Goal: Task Accomplishment & Management: Use online tool/utility

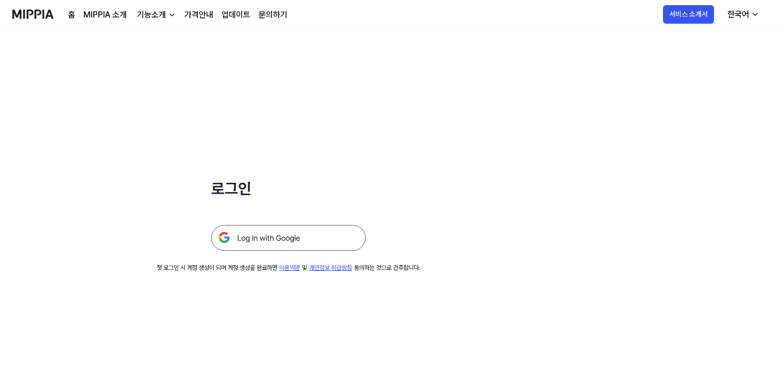
click at [271, 239] on img at bounding box center [288, 238] width 155 height 26
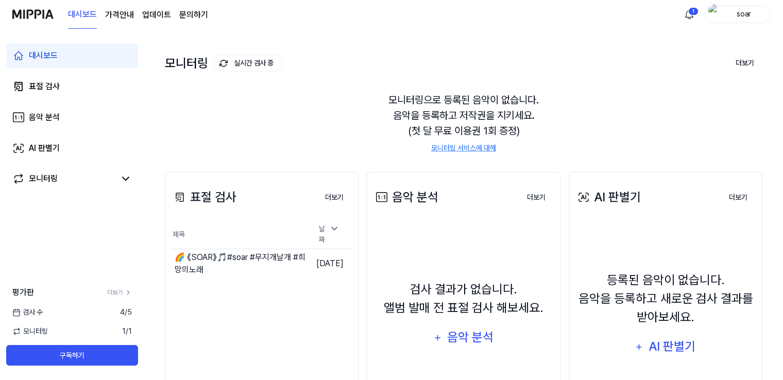
scroll to position [103, 0]
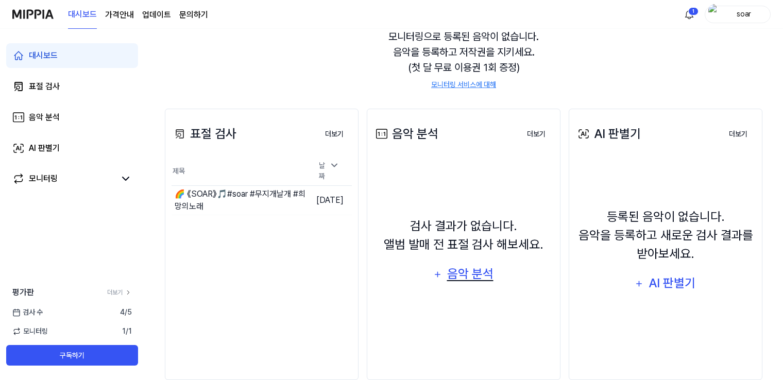
click at [462, 279] on div "음악 분석" at bounding box center [470, 274] width 49 height 20
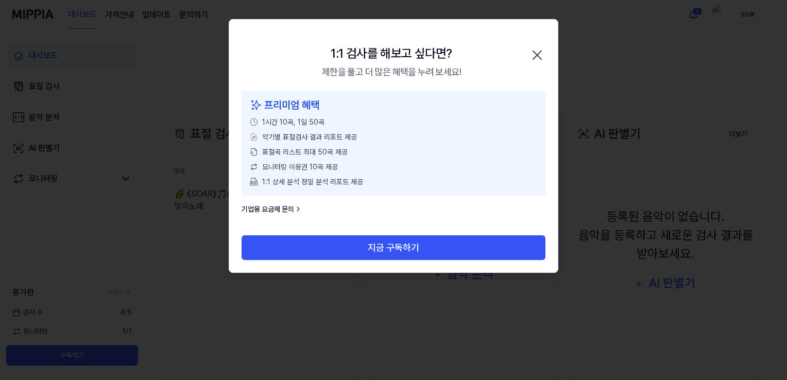
click at [533, 54] on icon "button" at bounding box center [537, 55] width 16 height 16
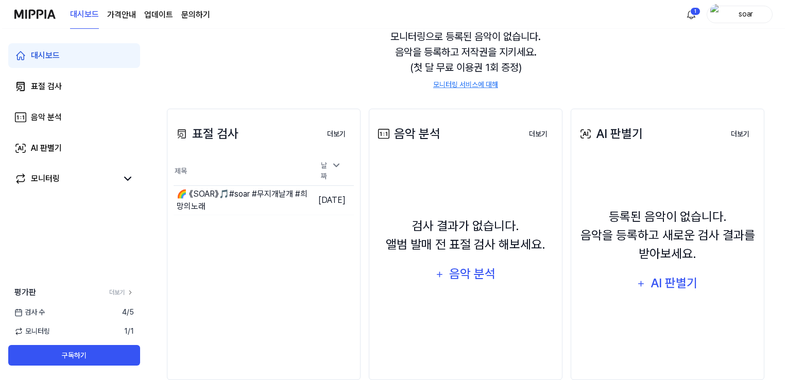
scroll to position [123, 0]
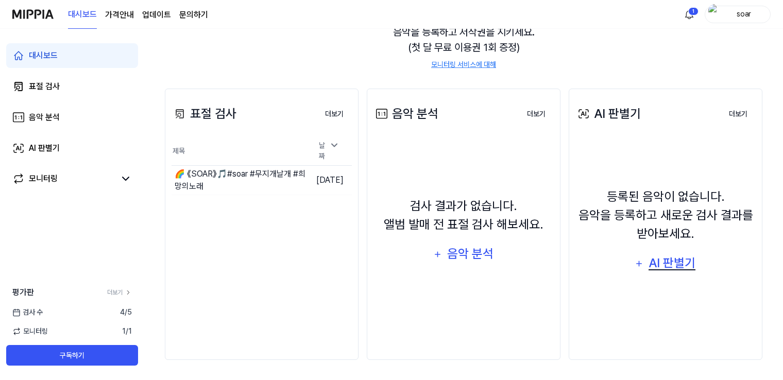
click at [672, 265] on div "AI 판별기" at bounding box center [672, 263] width 49 height 20
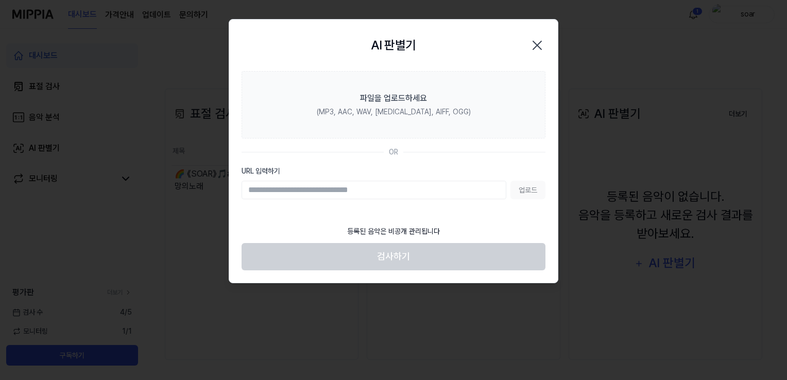
drag, startPoint x: 363, startPoint y: 188, endPoint x: 355, endPoint y: 190, distance: 8.5
click at [361, 189] on input "URL 입력하기" at bounding box center [374, 190] width 265 height 19
type input "**********"
drag, startPoint x: 456, startPoint y: 186, endPoint x: 311, endPoint y: 165, distance: 147.3
click at [199, 186] on body "대시보드 가격안내 업데이트 문의하기 1 soar 대시보드 표절 검사 음악 분석 AI 판별기 모니터링 평가판 더보기 검사 [DATE] 모니터링 …" at bounding box center [391, 67] width 783 height 380
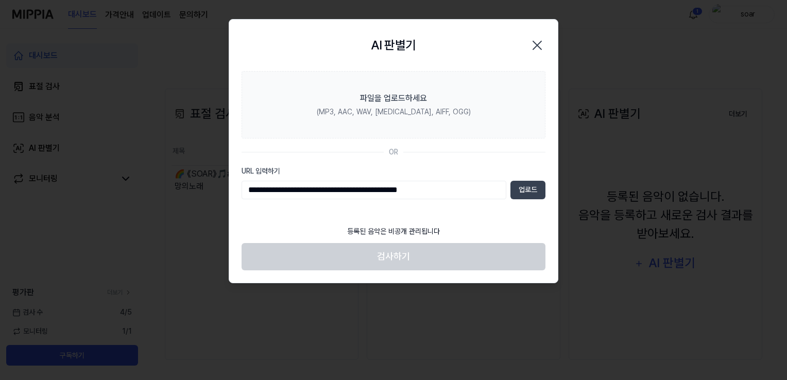
click at [537, 44] on icon "button" at bounding box center [537, 45] width 16 height 16
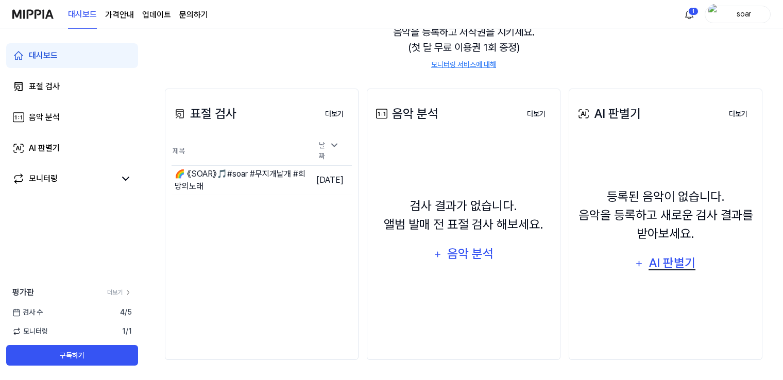
click at [673, 263] on div "AI 판별기" at bounding box center [672, 263] width 49 height 20
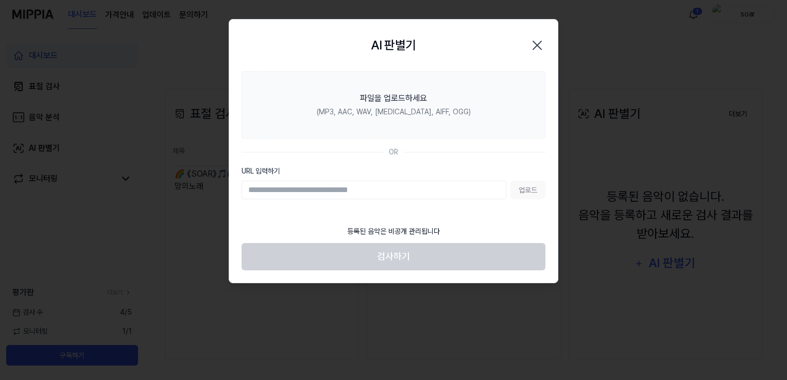
click at [534, 44] on icon "button" at bounding box center [537, 45] width 16 height 16
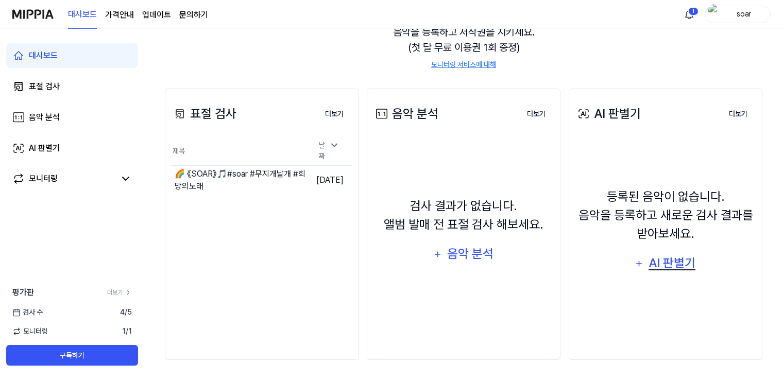
click at [672, 264] on div "AI 판별기" at bounding box center [672, 263] width 49 height 20
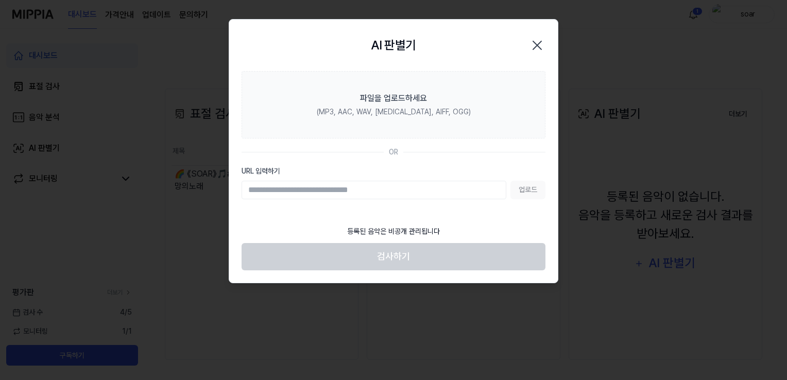
click at [328, 191] on input "URL 입력하기" at bounding box center [374, 190] width 265 height 19
type input "**********"
click at [532, 191] on button "업로드" at bounding box center [528, 190] width 35 height 19
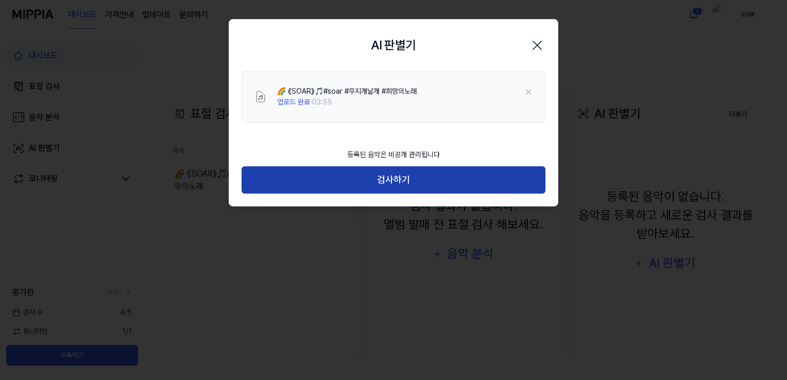
click at [387, 174] on button "검사하기" at bounding box center [394, 179] width 304 height 27
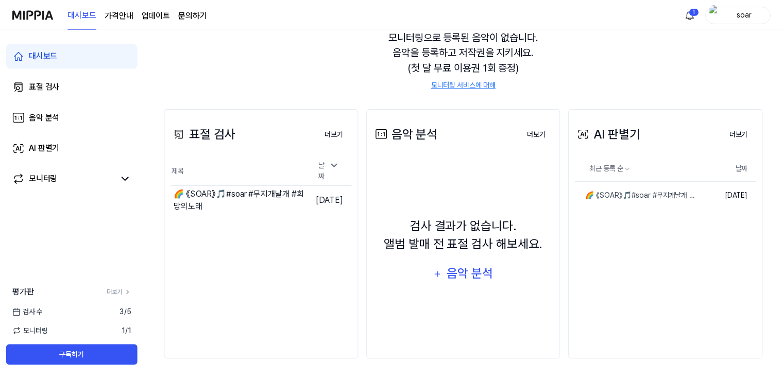
scroll to position [103, 0]
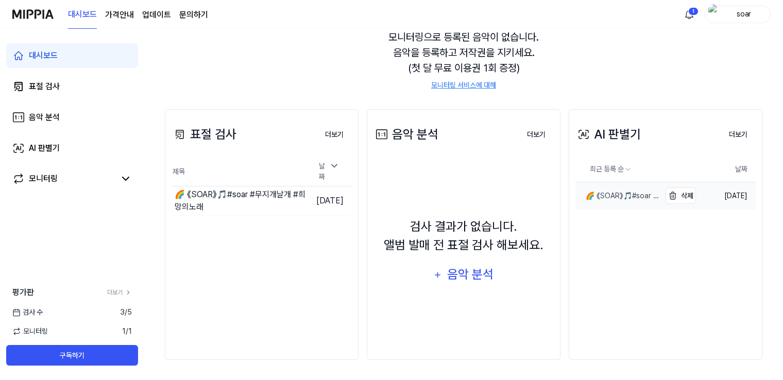
click at [611, 196] on div "🌈 《SOAR》🎵#soar #무지개날개 #희망의노래" at bounding box center [617, 196] width 85 height 11
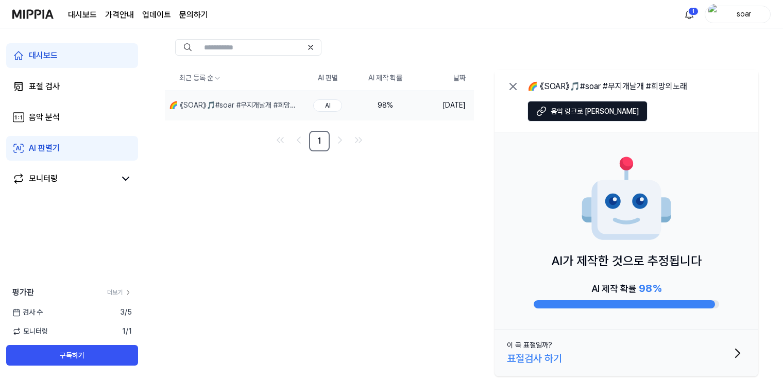
click at [525, 357] on div "표절검사 하기" at bounding box center [534, 358] width 55 height 15
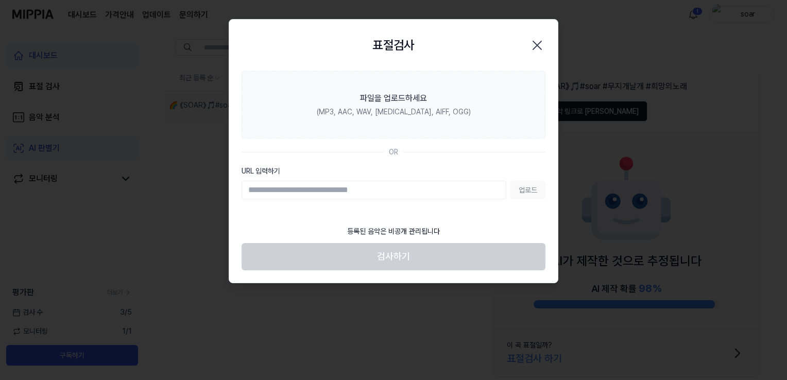
click at [293, 189] on input "URL 입력하기" at bounding box center [374, 190] width 265 height 19
click at [319, 191] on input "URL 입력하기" at bounding box center [374, 190] width 265 height 19
type input "**********"
click at [528, 192] on button "업로드" at bounding box center [528, 190] width 35 height 19
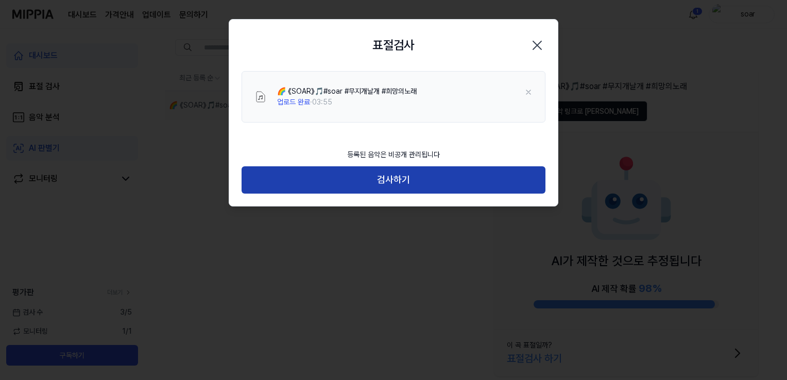
click at [399, 186] on button "검사하기" at bounding box center [394, 179] width 304 height 27
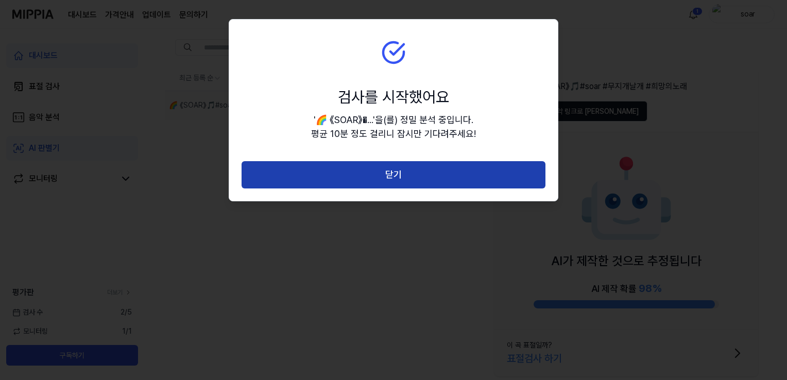
click at [394, 180] on button "닫기" at bounding box center [394, 174] width 304 height 27
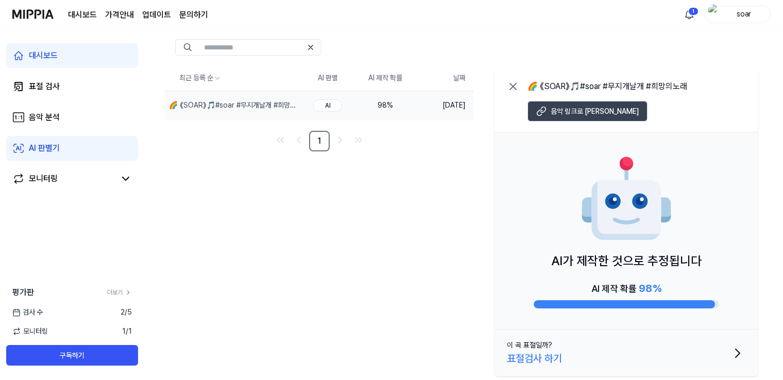
click at [559, 116] on span "음악 링크로 [PERSON_NAME]" at bounding box center [595, 111] width 88 height 11
click at [45, 91] on div "표절 검사" at bounding box center [44, 86] width 31 height 12
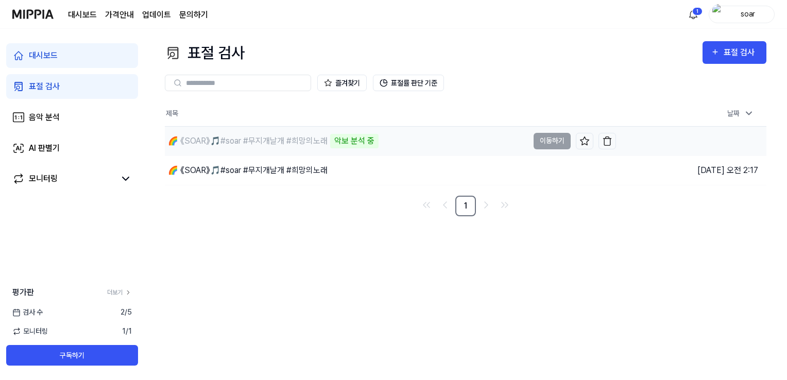
click at [311, 140] on div "🌈 《SOAR》🎵#soar #무지개날개 #희망의노래" at bounding box center [248, 141] width 160 height 12
click at [548, 140] on td "🌈 《SOAR》🎵#soar #무지개날개 #희망의노래 악보 분석 중 이동하기" at bounding box center [390, 141] width 451 height 29
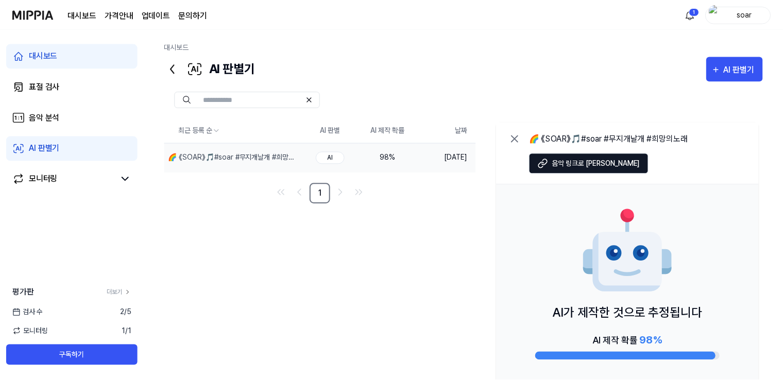
scroll to position [52, 0]
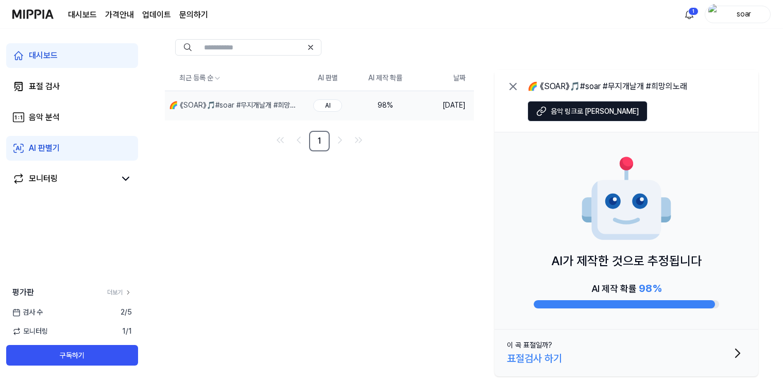
scroll to position [103, 0]
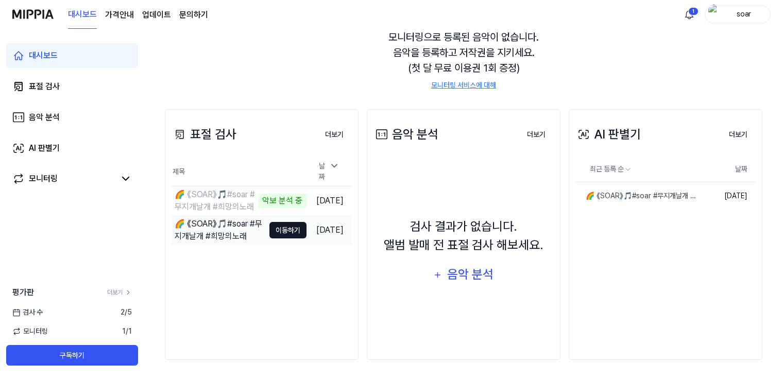
click at [277, 228] on button "이동하기" at bounding box center [287, 230] width 37 height 16
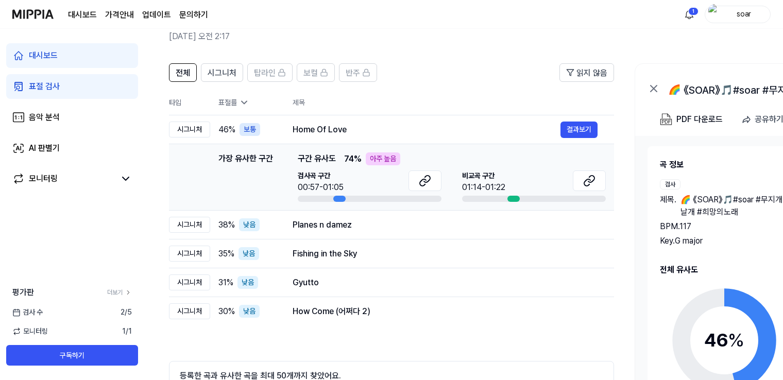
scroll to position [103, 0]
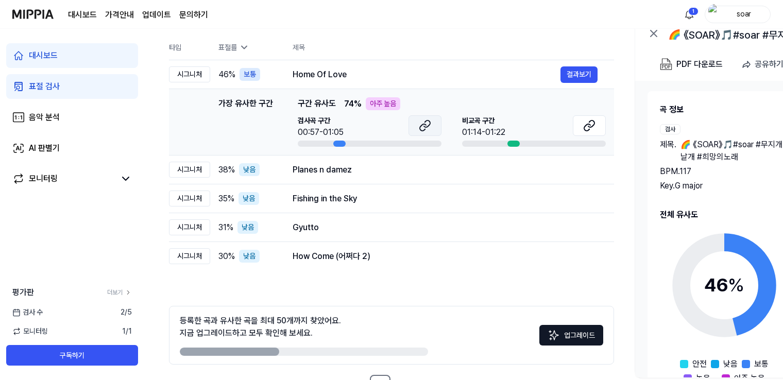
click at [426, 125] on icon at bounding box center [425, 126] width 12 height 12
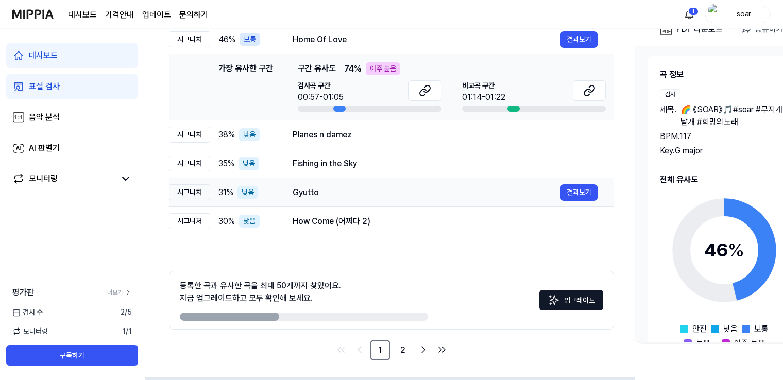
scroll to position [139, 0]
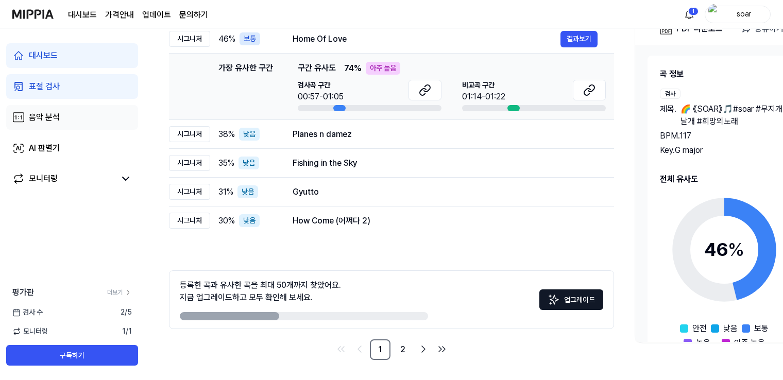
click at [47, 118] on div "음악 분석" at bounding box center [44, 117] width 31 height 12
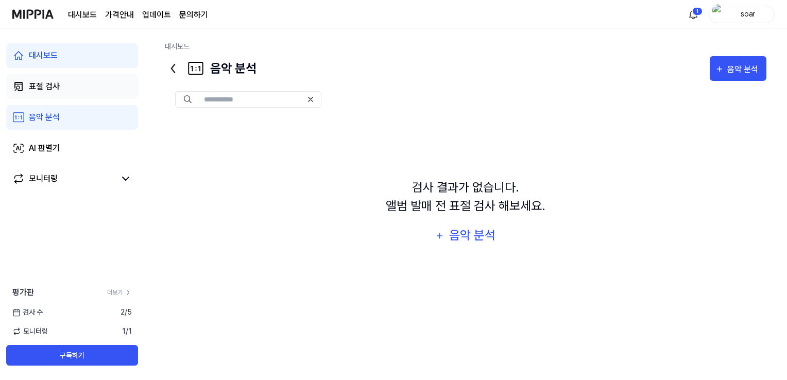
click at [43, 87] on div "표절 검사" at bounding box center [44, 86] width 31 height 12
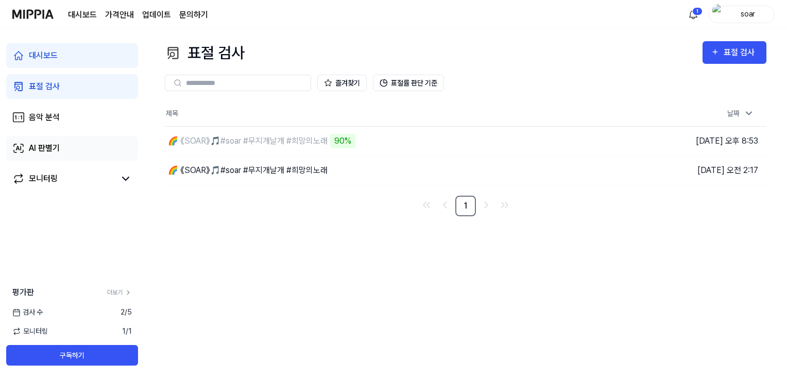
click at [49, 152] on div "AI 판별기" at bounding box center [44, 148] width 31 height 12
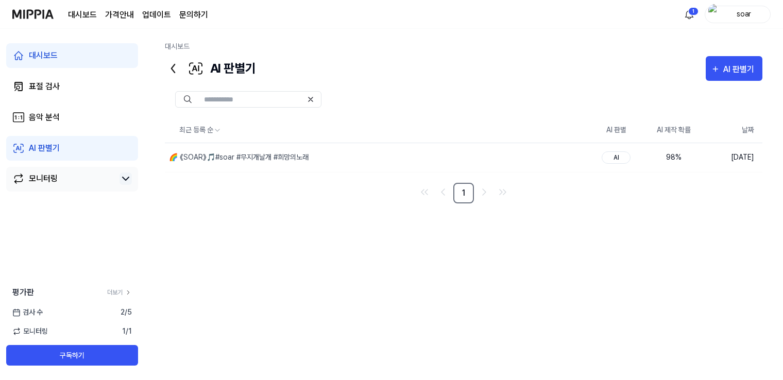
click at [126, 180] on icon at bounding box center [126, 179] width 12 height 12
click at [126, 179] on icon at bounding box center [126, 179] width 12 height 12
click at [47, 179] on div "모니터링" at bounding box center [43, 179] width 29 height 12
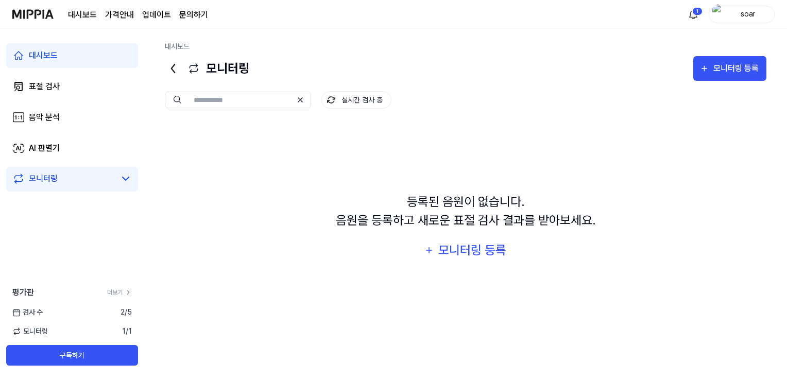
click at [126, 180] on icon at bounding box center [126, 178] width 6 height 3
click at [37, 118] on div "음악 분석" at bounding box center [44, 117] width 31 height 12
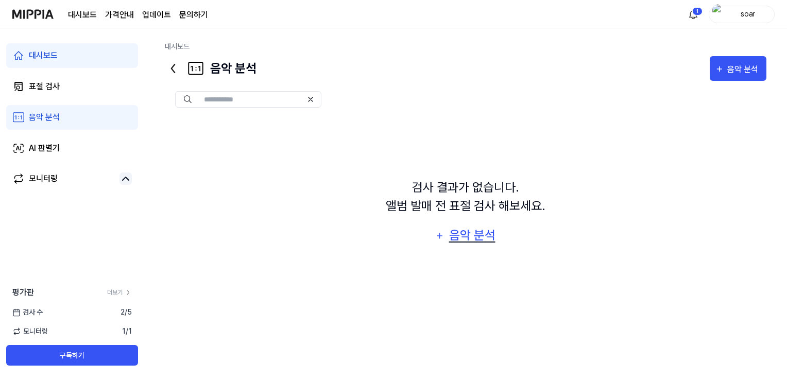
click at [467, 238] on div "음악 분석" at bounding box center [472, 236] width 49 height 20
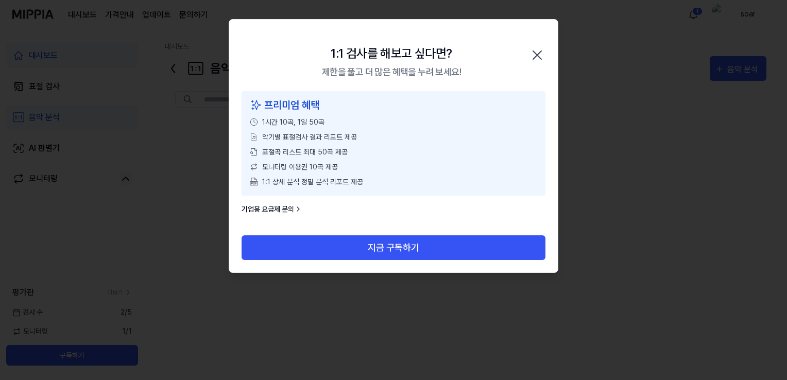
click at [538, 53] on icon "button" at bounding box center [537, 55] width 16 height 16
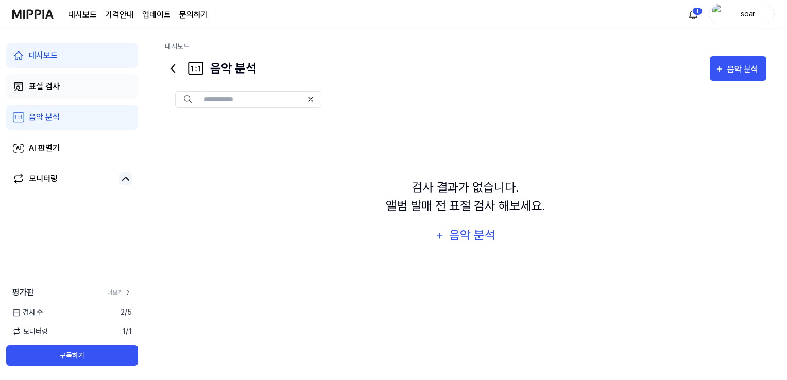
click at [52, 85] on div "표절 검사" at bounding box center [44, 86] width 31 height 12
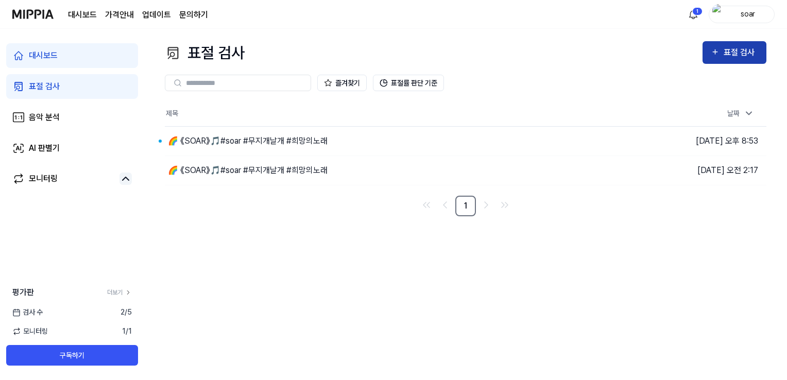
click at [734, 51] on div "표절 검사" at bounding box center [741, 52] width 35 height 13
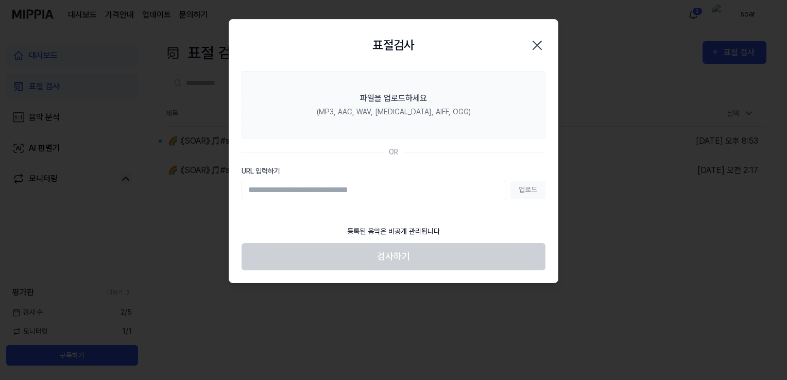
click at [538, 47] on icon "button" at bounding box center [537, 45] width 16 height 16
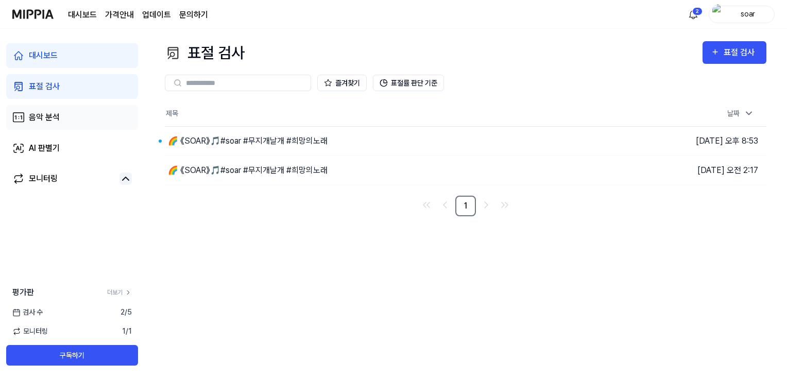
click at [44, 121] on div "음악 분석" at bounding box center [44, 117] width 31 height 12
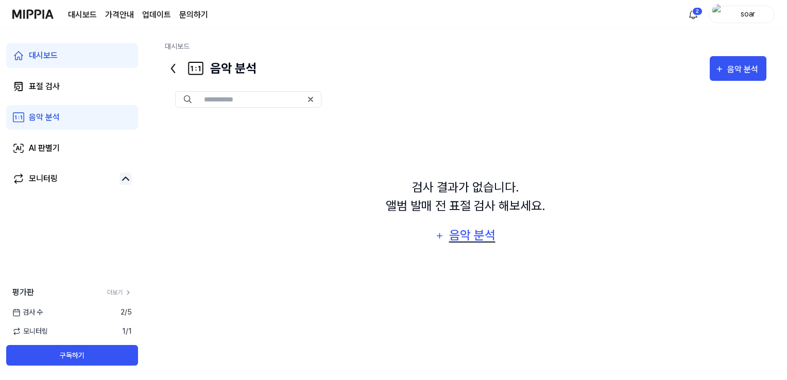
click at [465, 236] on div "음악 분석" at bounding box center [472, 236] width 49 height 20
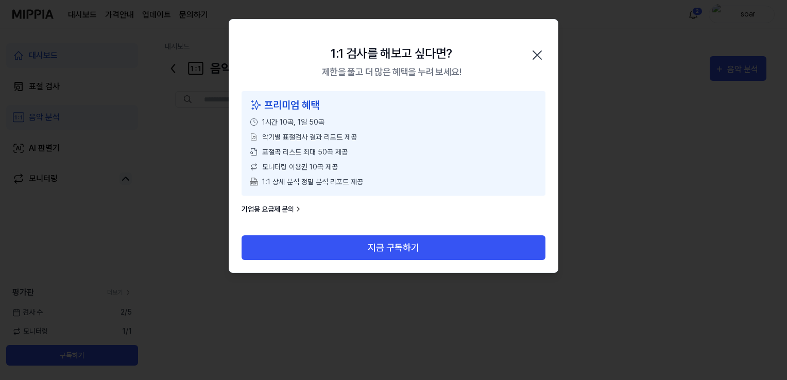
click at [537, 53] on icon "button" at bounding box center [537, 55] width 16 height 16
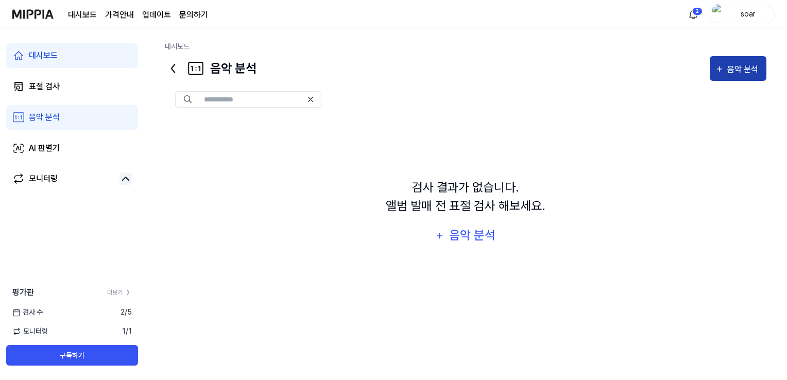
click at [734, 71] on div "음악 분석" at bounding box center [744, 69] width 34 height 13
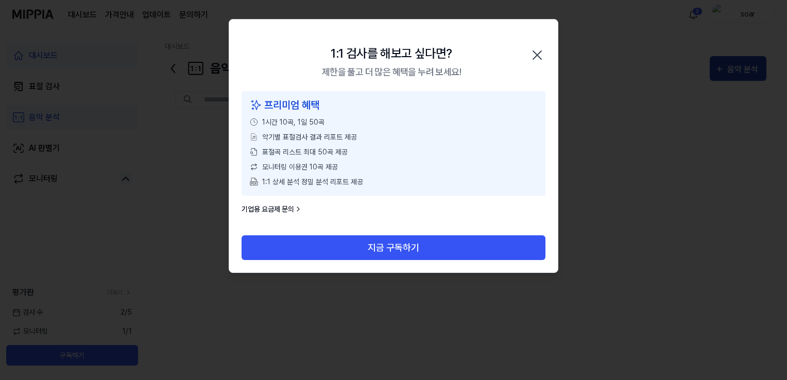
click at [734, 71] on div at bounding box center [393, 190] width 787 height 380
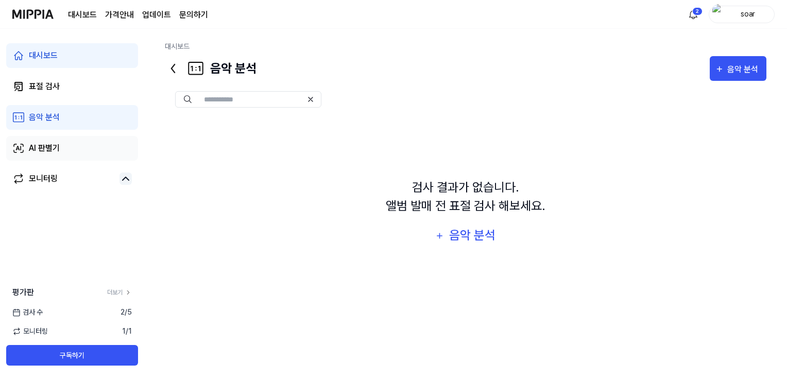
click at [40, 147] on div "AI 판별기" at bounding box center [44, 148] width 31 height 12
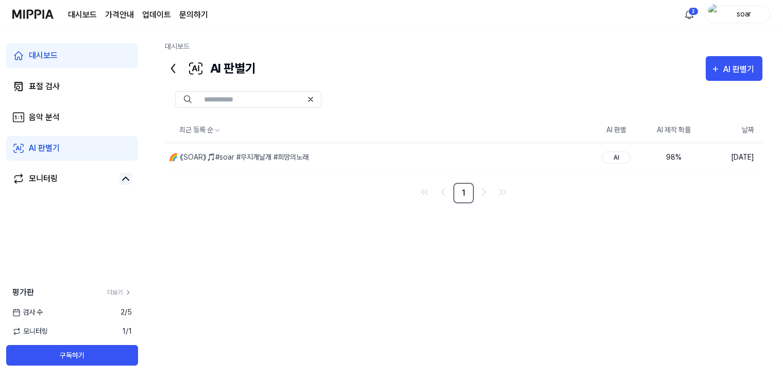
click at [311, 99] on icon at bounding box center [311, 99] width 8 height 8
click at [255, 99] on input "text" at bounding box center [253, 99] width 98 height 9
click at [732, 66] on div "AI 판별기" at bounding box center [740, 69] width 34 height 13
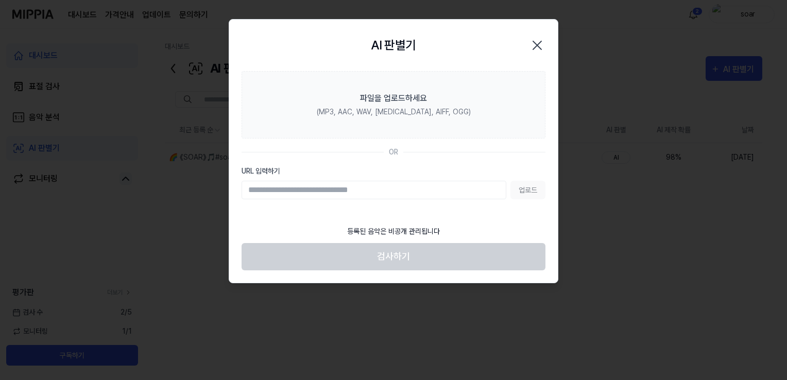
click at [534, 47] on icon "button" at bounding box center [537, 45] width 16 height 16
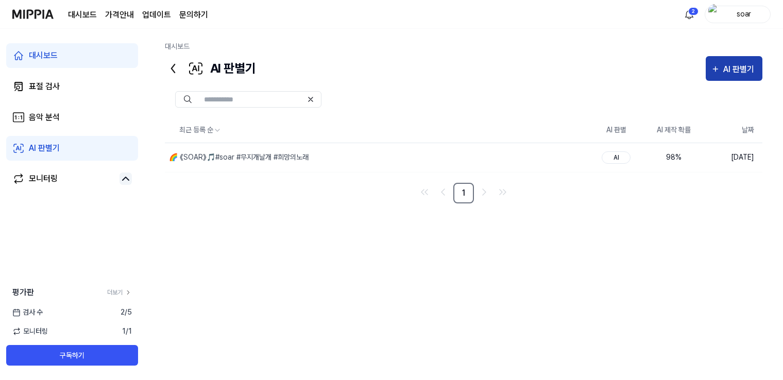
click at [742, 76] on button "AI 판별기" at bounding box center [734, 68] width 57 height 25
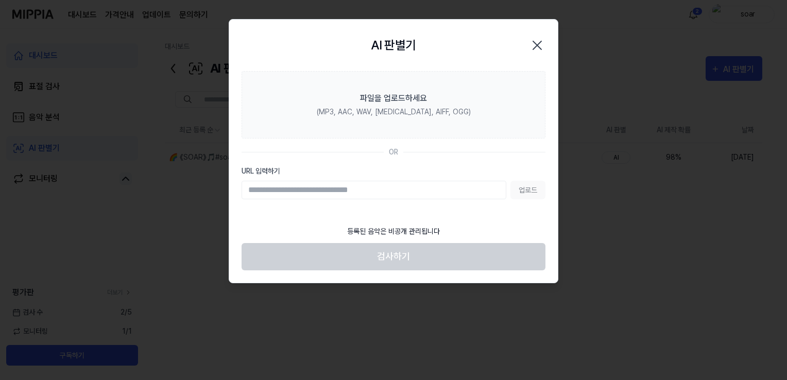
click at [538, 43] on icon "button" at bounding box center [537, 45] width 16 height 16
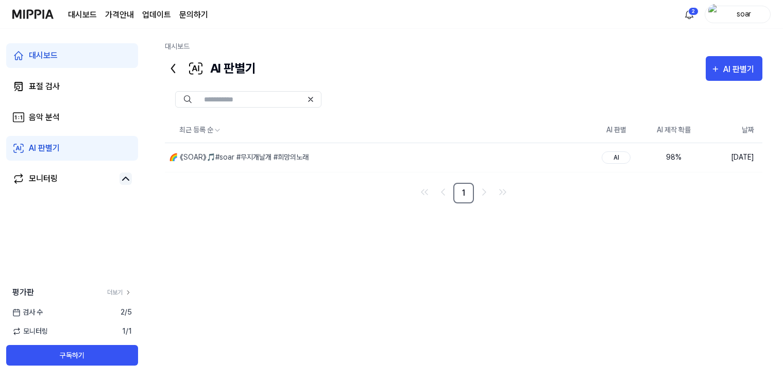
click at [172, 66] on icon at bounding box center [173, 68] width 16 height 16
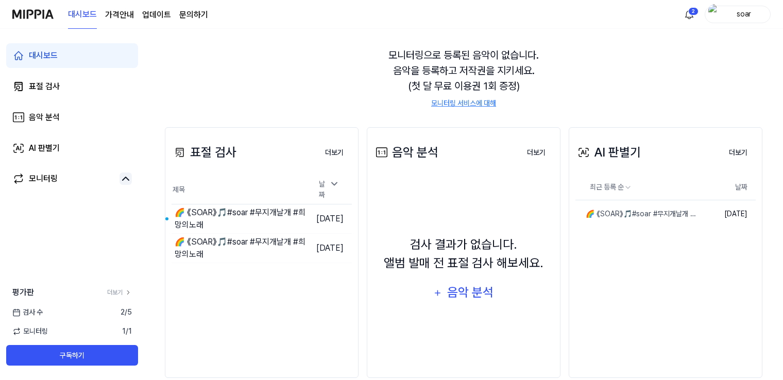
scroll to position [103, 0]
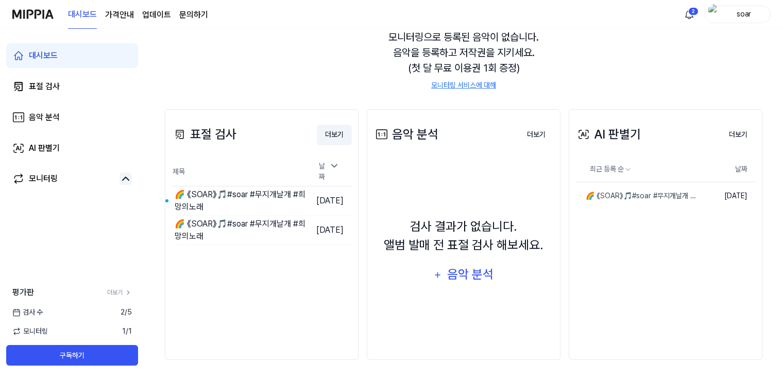
click at [330, 137] on button "더보기" at bounding box center [334, 135] width 35 height 21
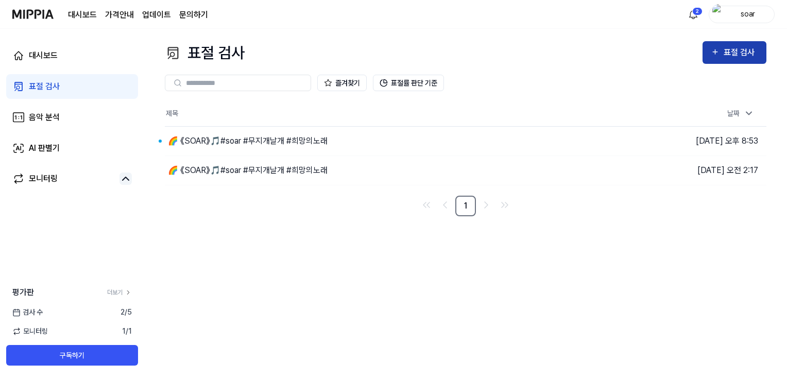
click at [721, 56] on div "표절 검사" at bounding box center [734, 52] width 47 height 13
